Goal: Check status

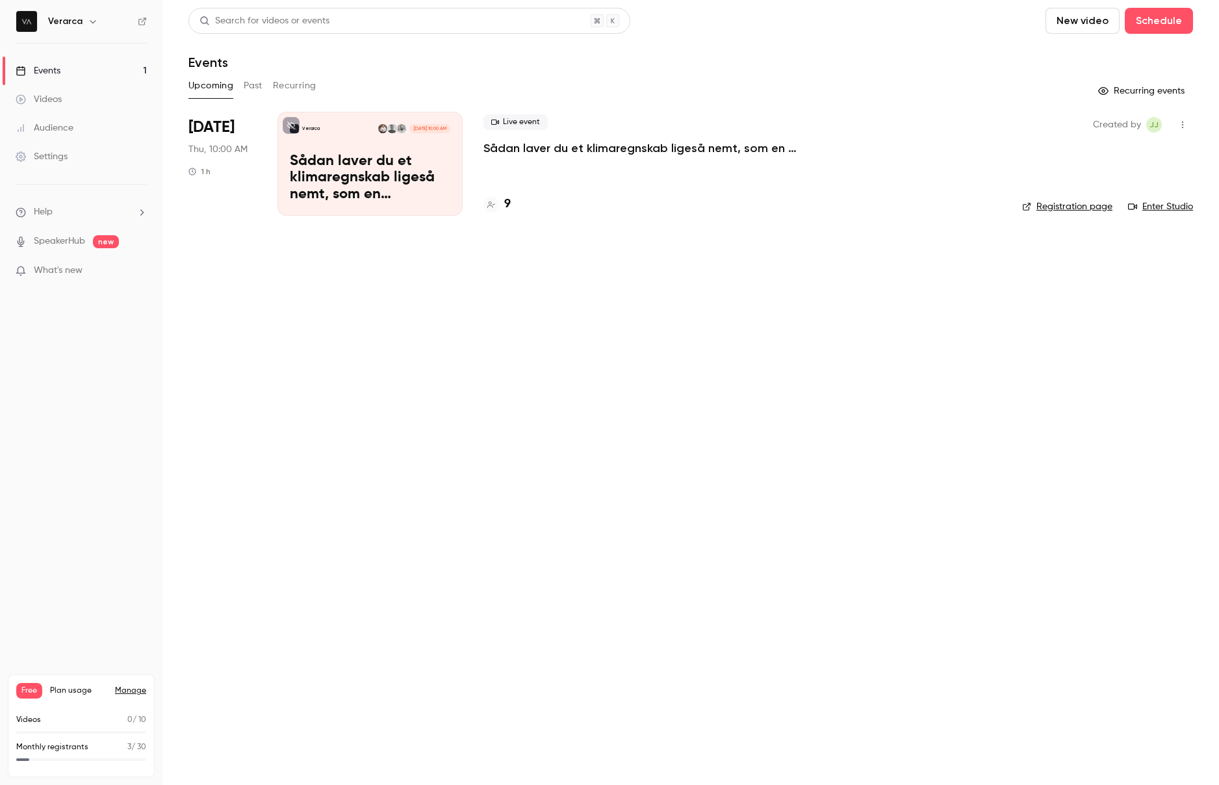
click at [505, 205] on h4 "9" at bounding box center [507, 205] width 6 height 18
